Goal: Check status: Check status

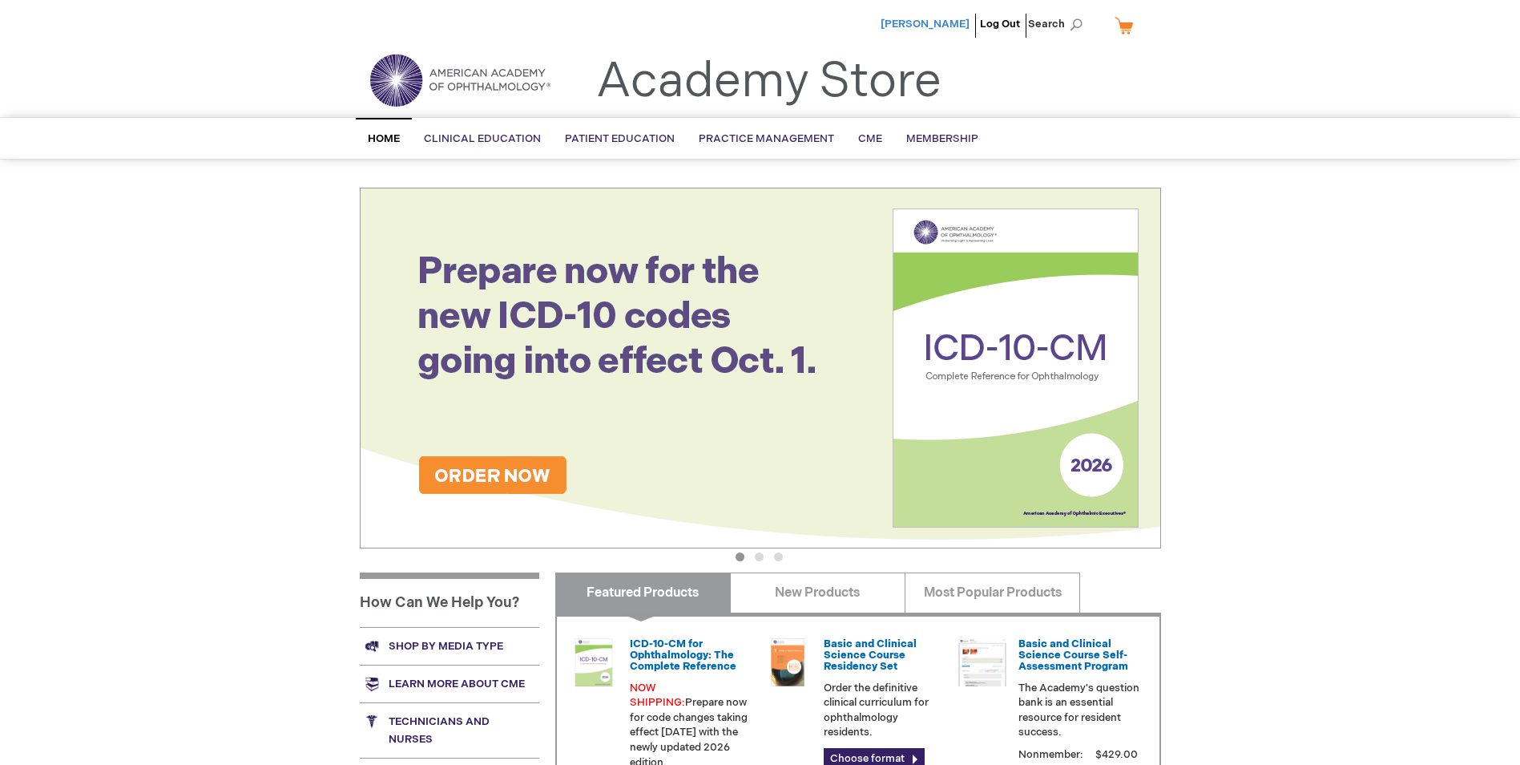
click at [941, 25] on span "[PERSON_NAME]" at bounding box center [925, 24] width 89 height 13
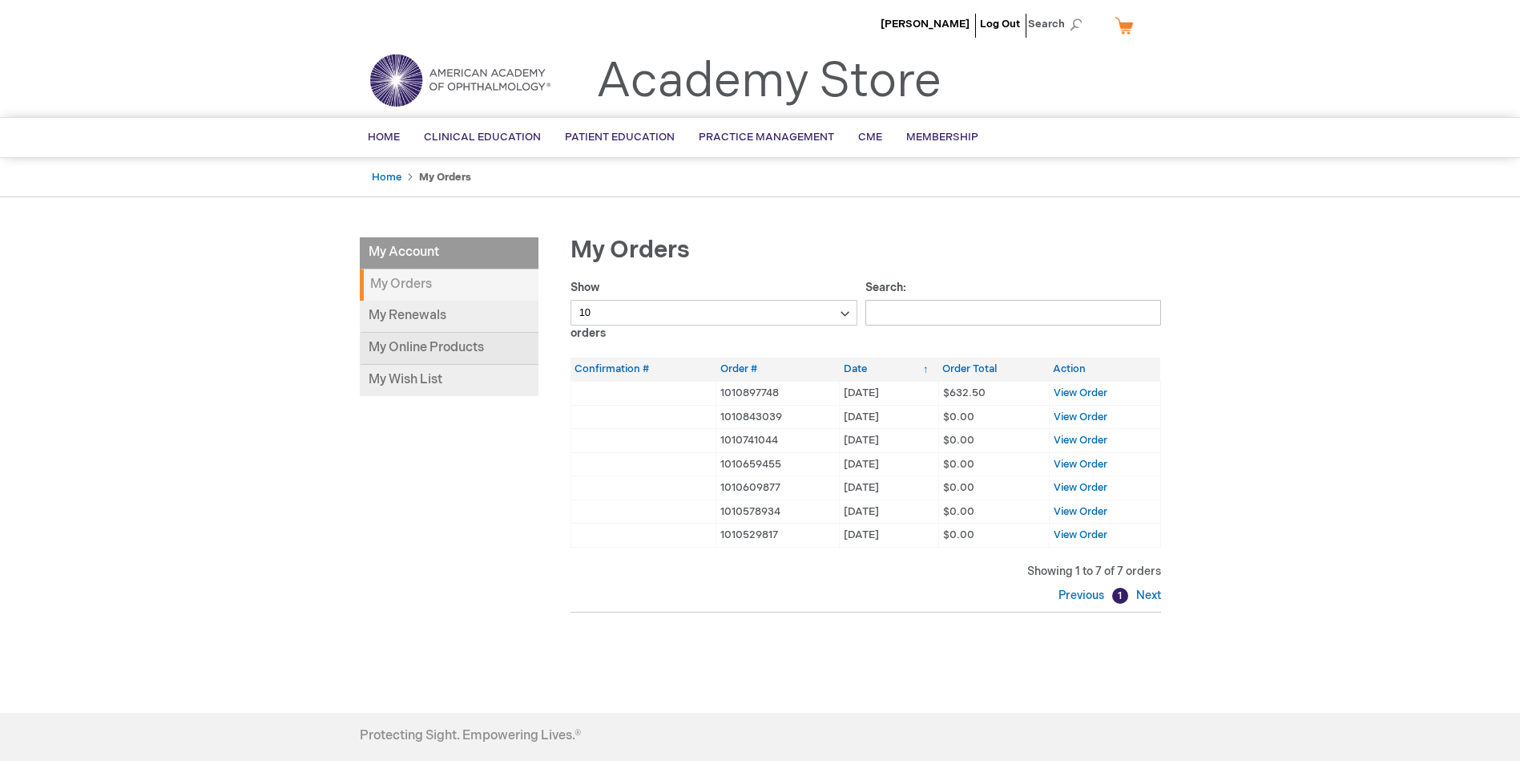
click at [430, 351] on link "My Online Products" at bounding box center [449, 349] width 179 height 32
click at [628, 368] on th "Confirmation #" at bounding box center [644, 368] width 146 height 23
click at [1088, 393] on span "View Order" at bounding box center [1081, 392] width 54 height 13
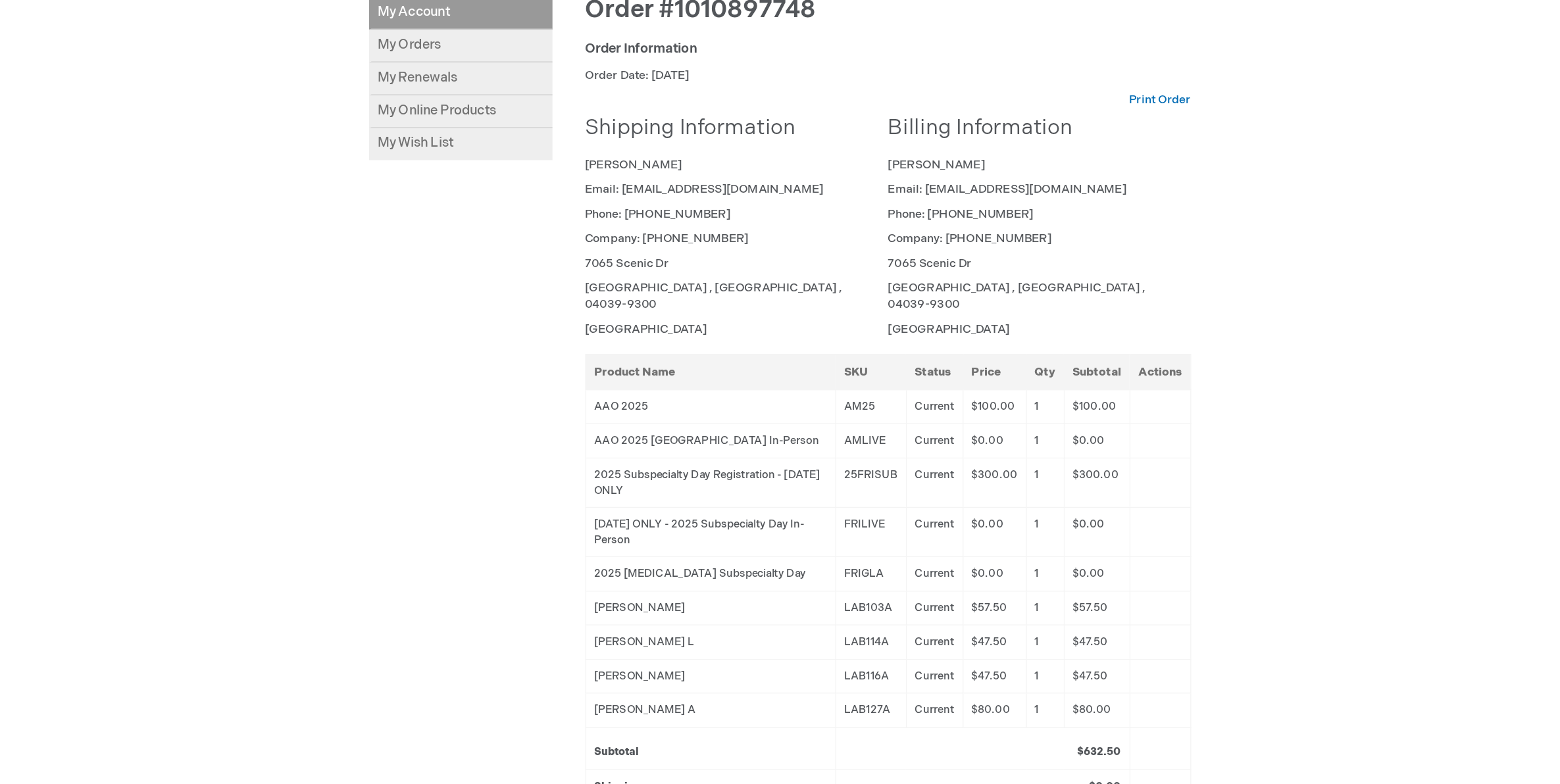
scroll to position [264, 0]
